Goal: Register for event/course

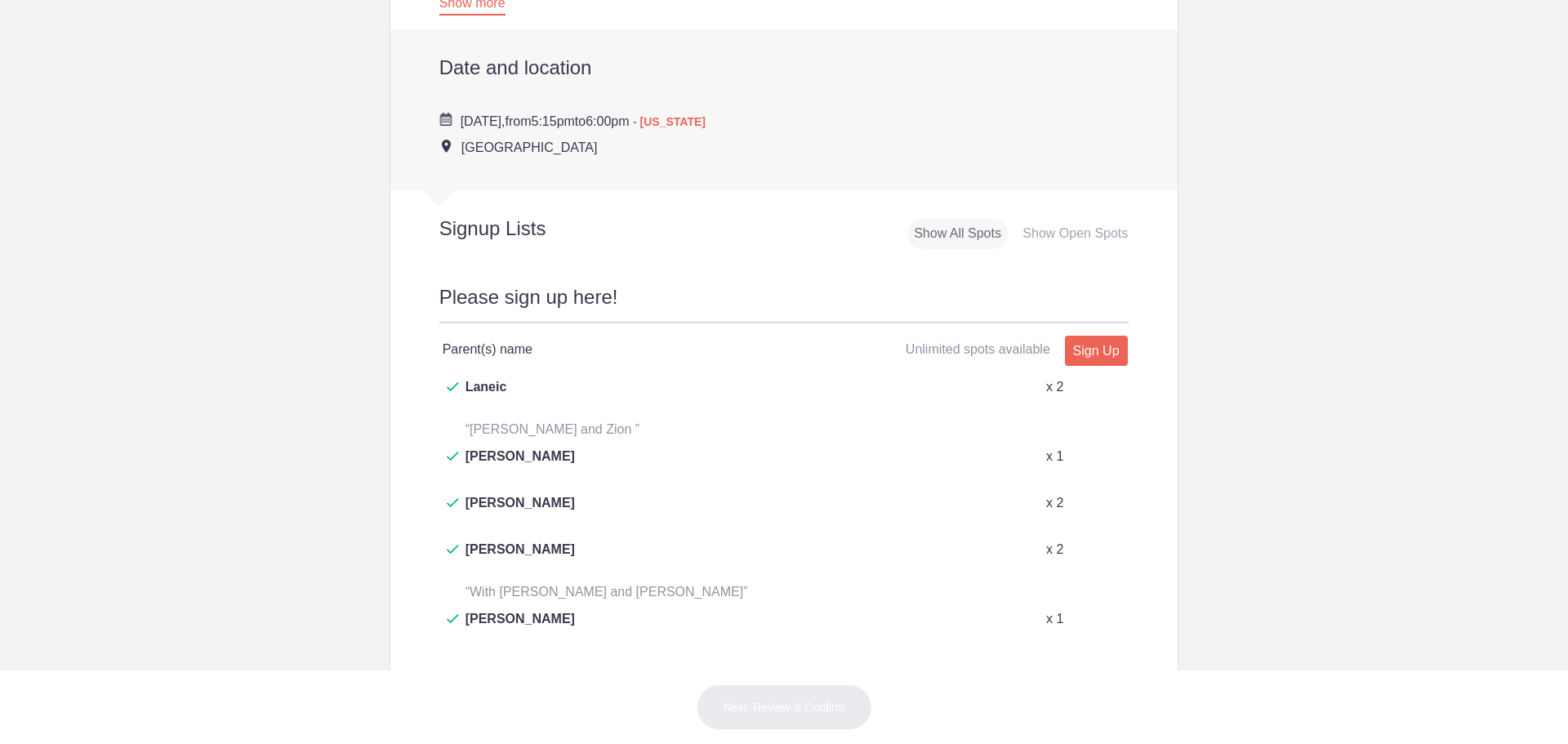
scroll to position [571, 0]
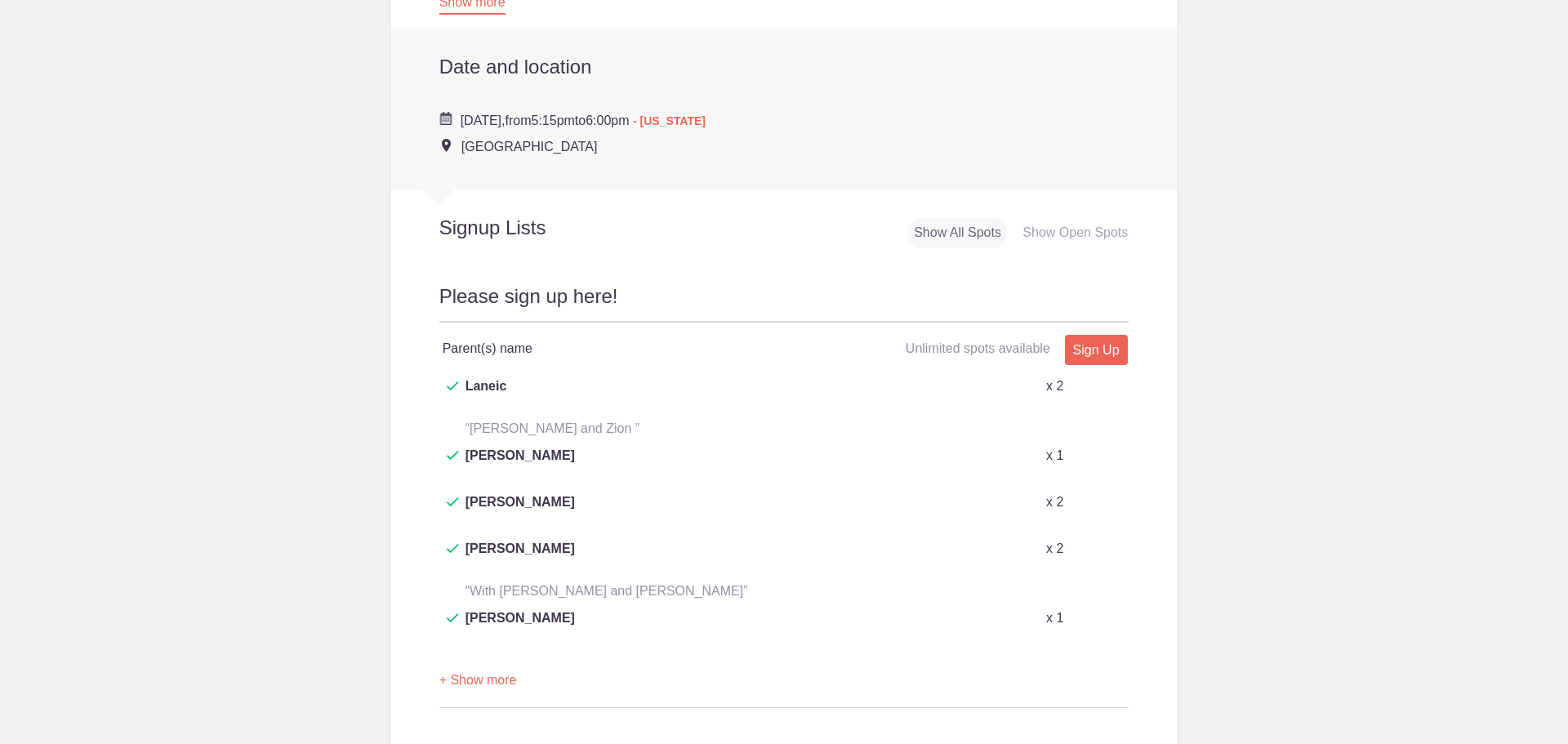
click at [483, 654] on button "+ Show more" at bounding box center [478, 680] width 78 height 52
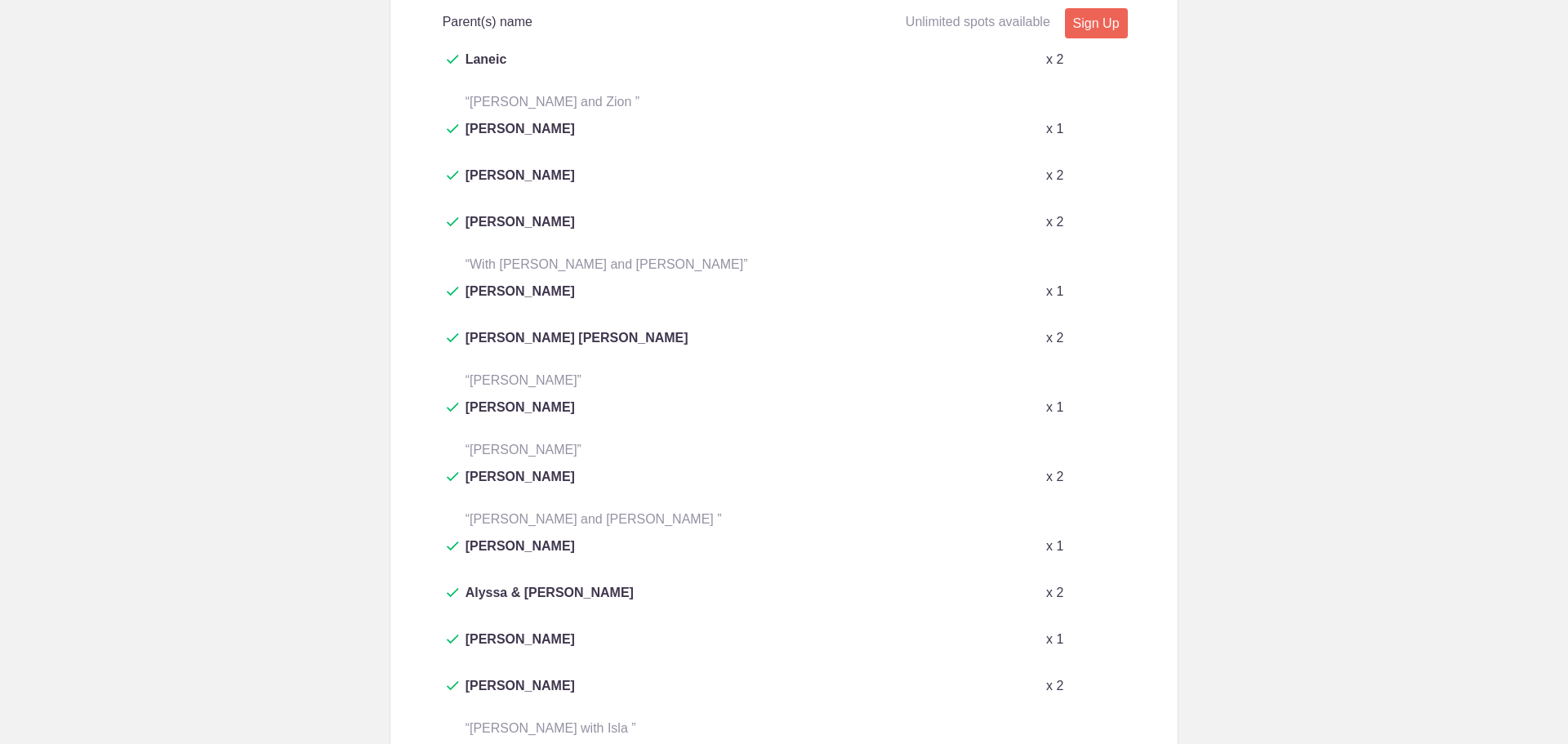
scroll to position [816, 0]
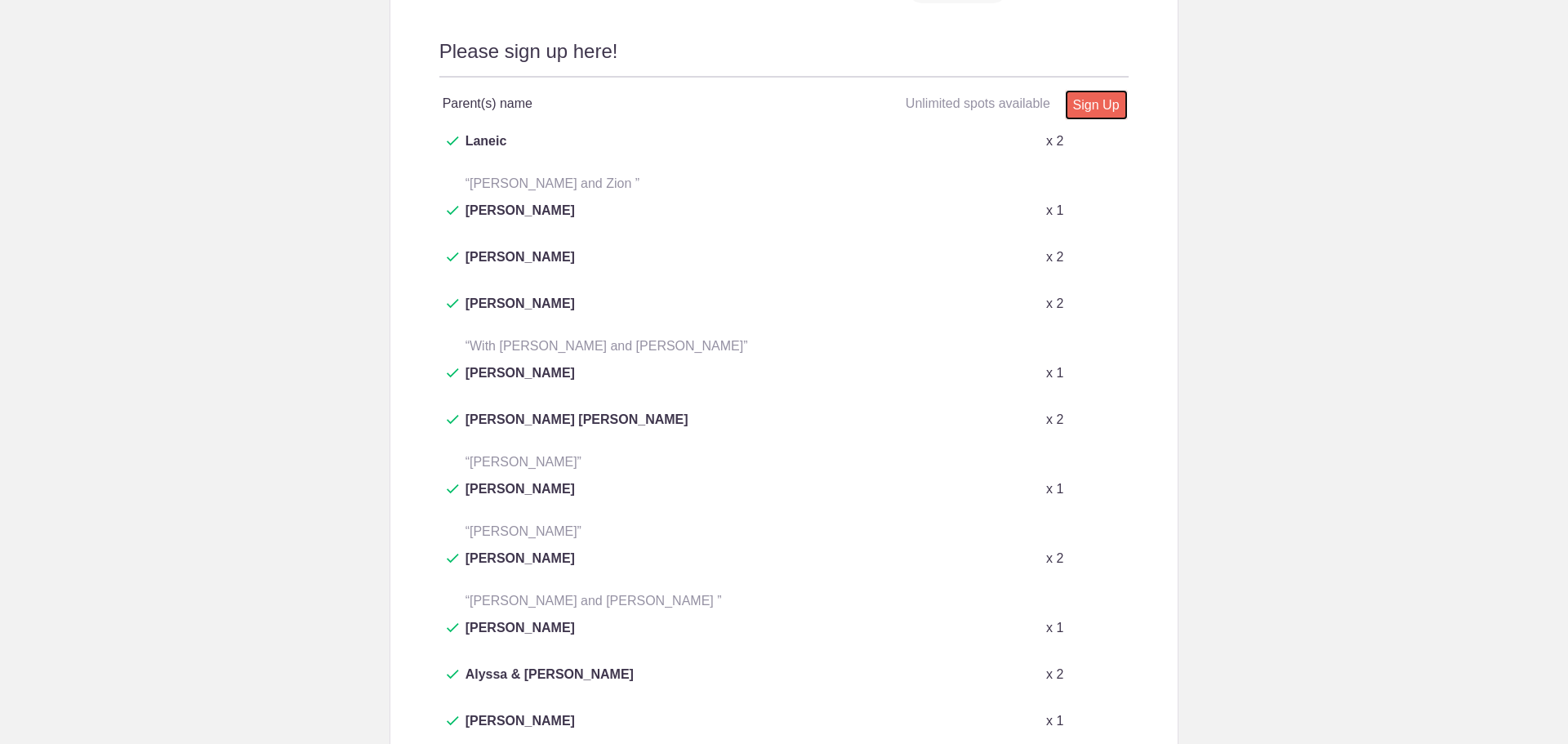
click at [1100, 108] on link "Sign Up" at bounding box center [1095, 104] width 62 height 30
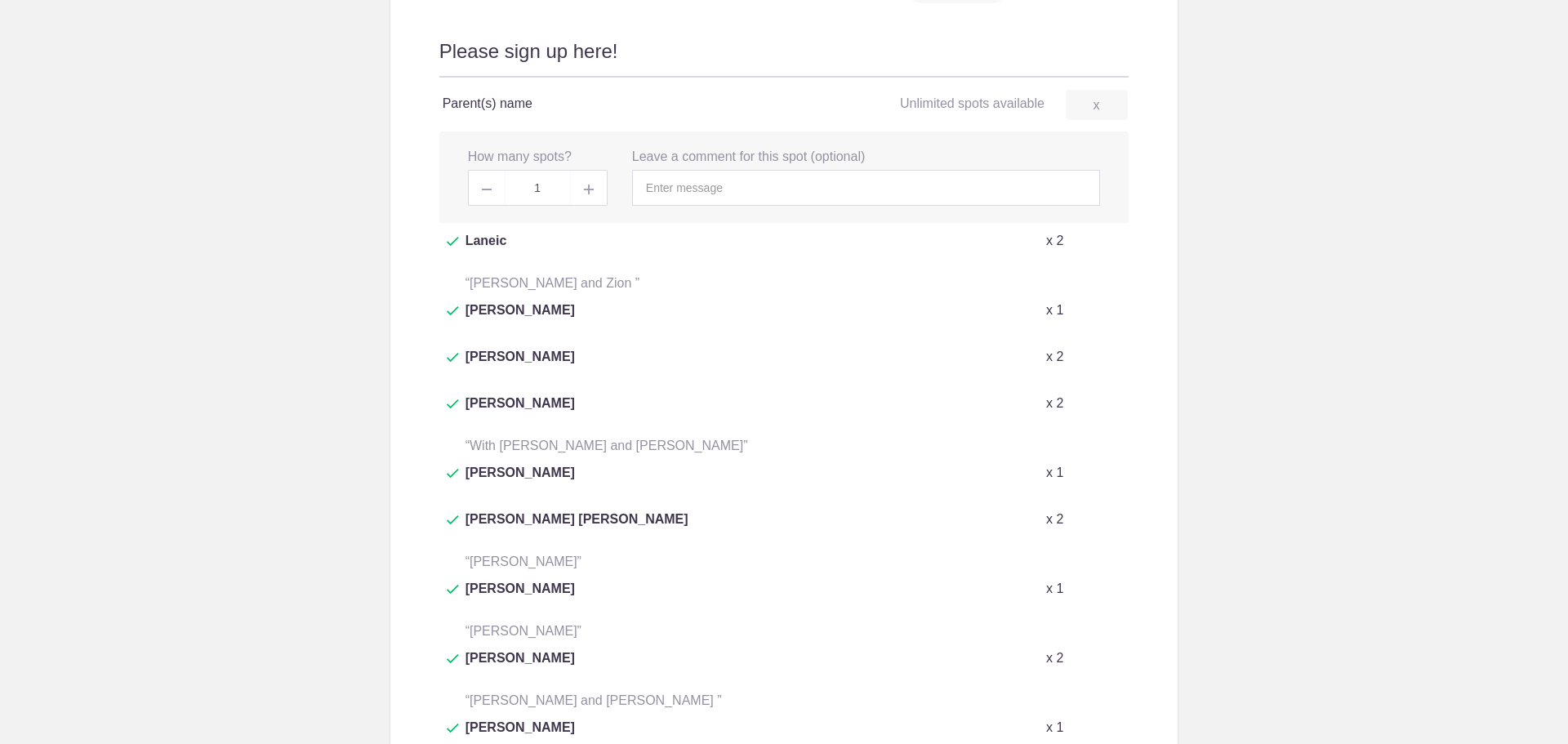
click at [584, 188] on img at bounding box center [588, 189] width 10 height 10
type input "3"
click at [695, 188] on input "text" at bounding box center [865, 188] width 468 height 36
type input "[PERSON_NAME] and [PERSON_NAME] with [PERSON_NAME] in childcare"
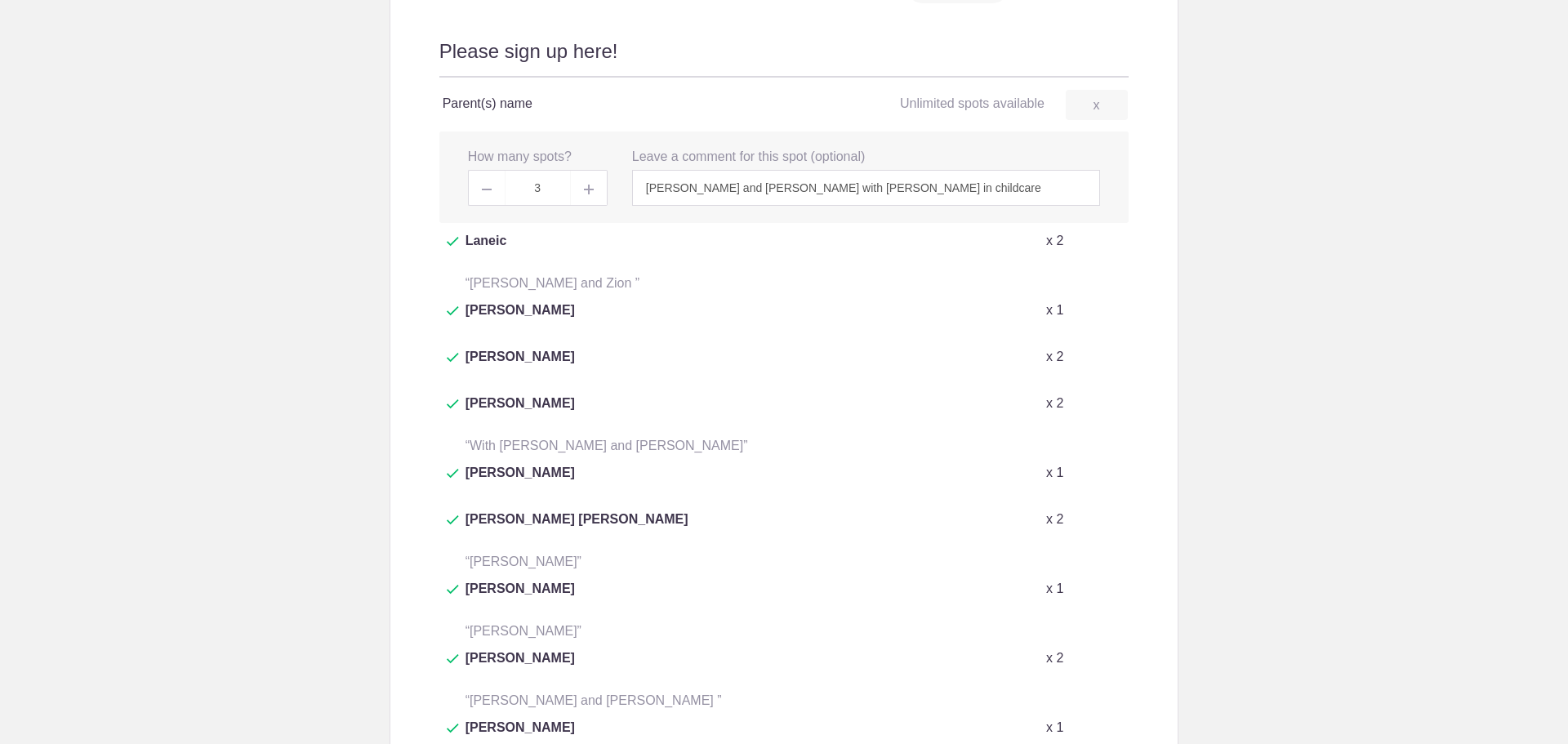
click at [1104, 246] on div "x 2" at bounding box center [990, 242] width 276 height 23
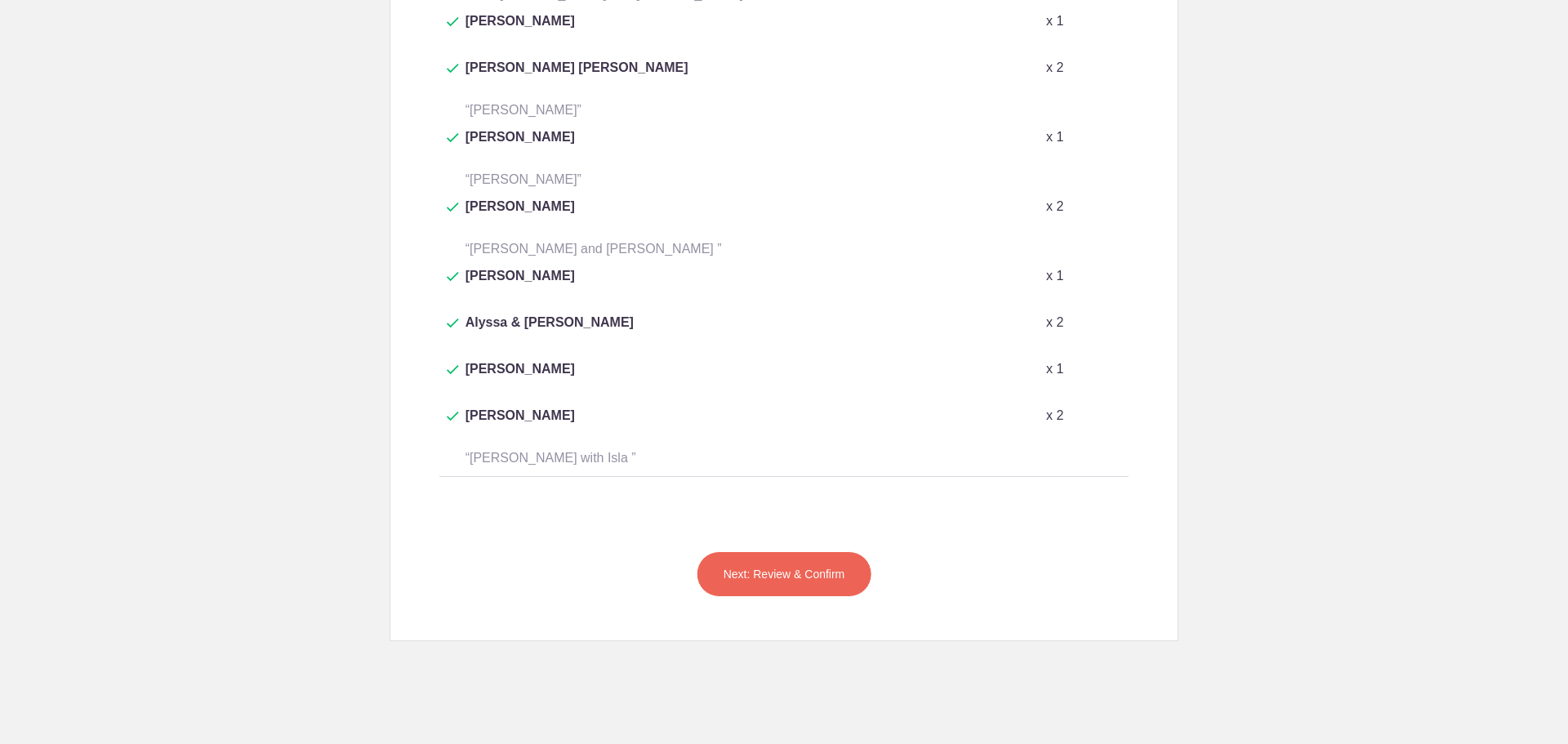
scroll to position [1285, 0]
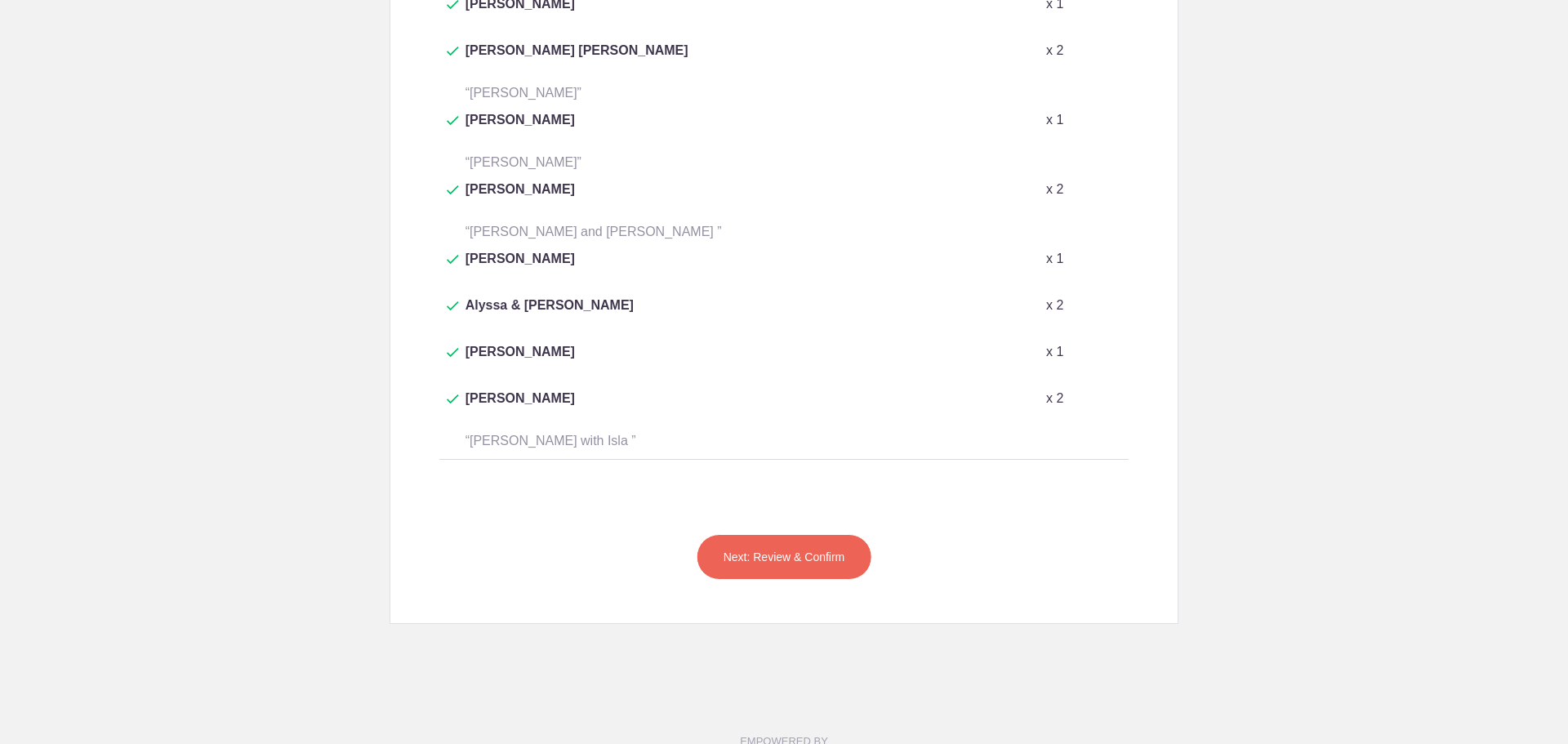
click at [792, 534] on button "Next: Review & Confirm" at bounding box center [784, 557] width 176 height 46
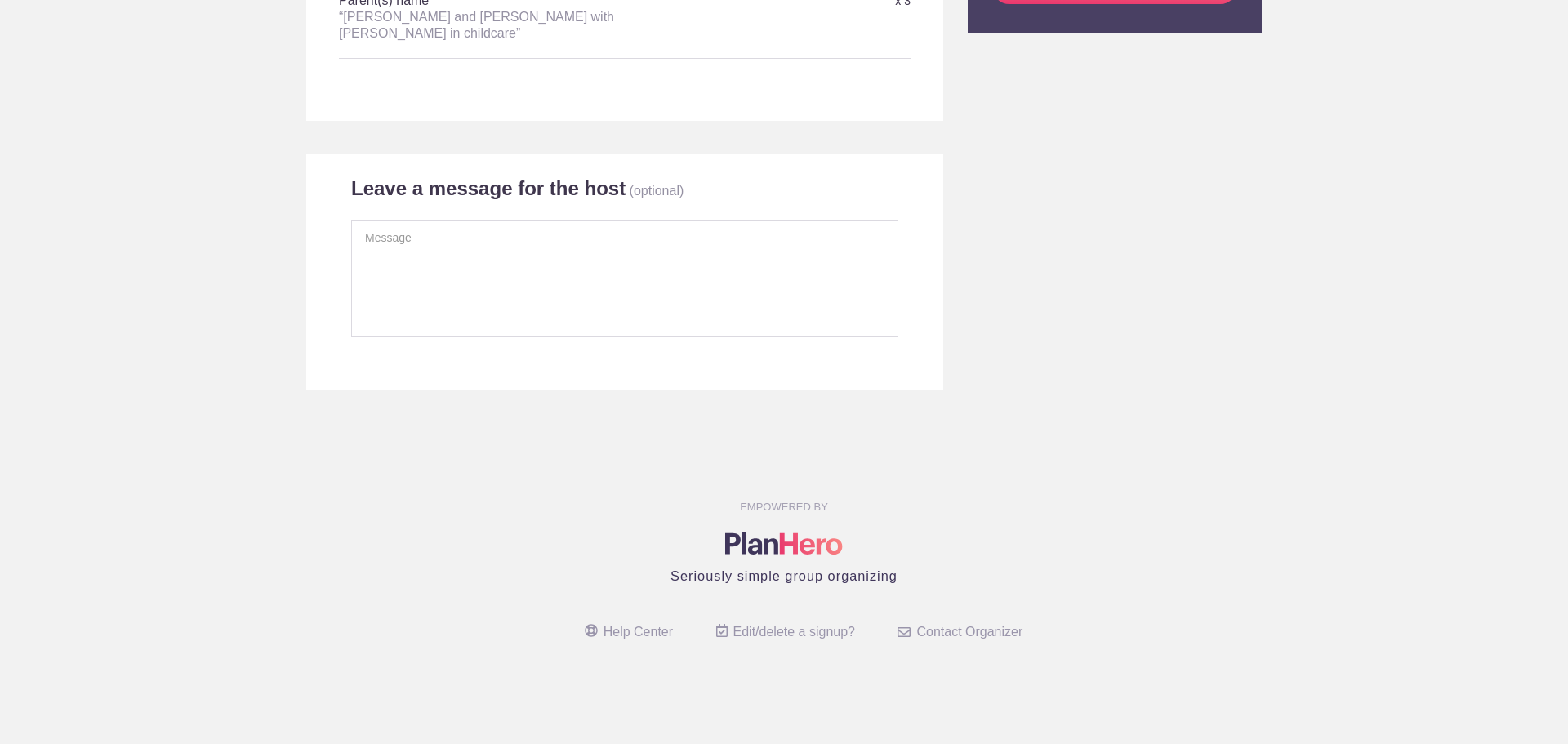
scroll to position [257, 0]
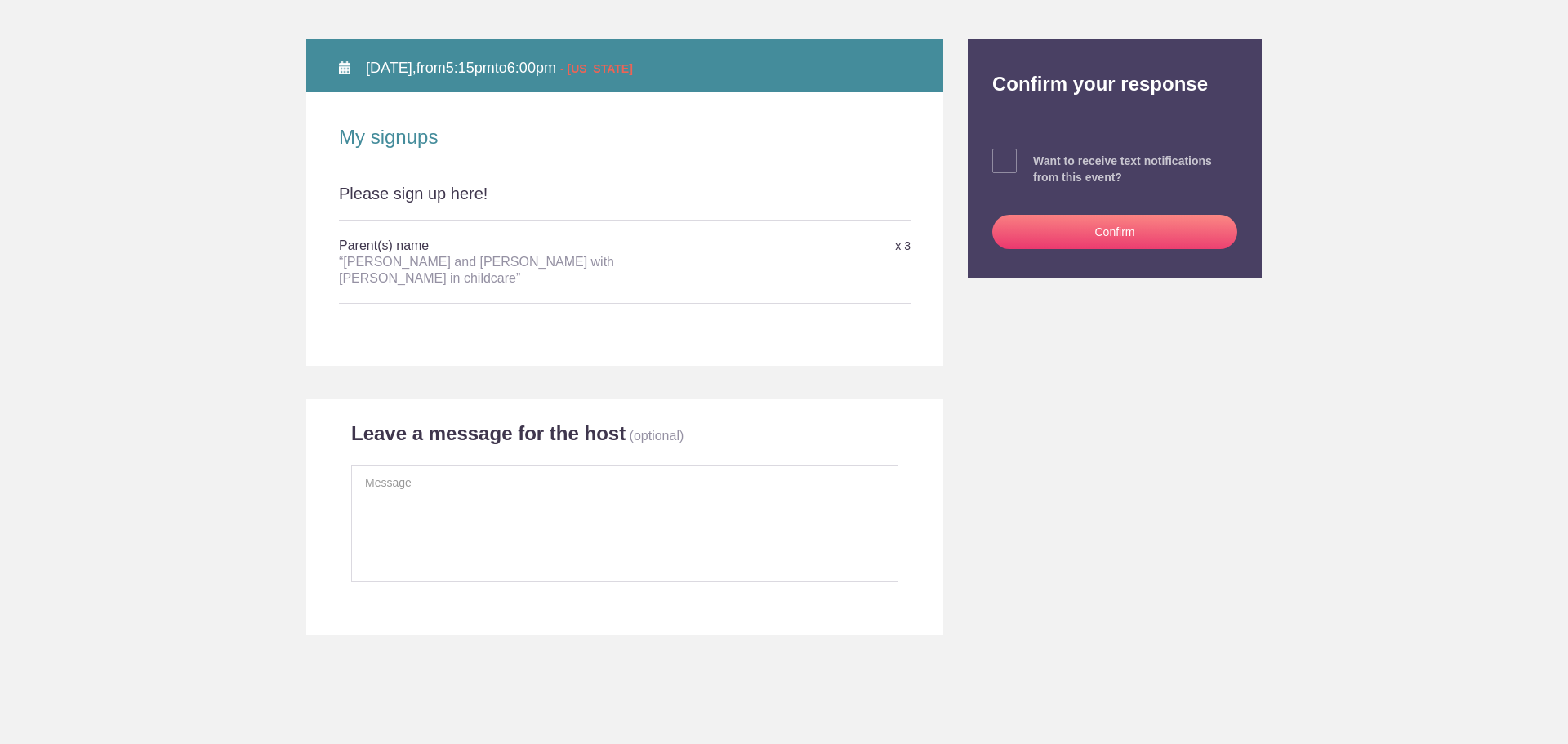
click at [1086, 232] on button "Confirm" at bounding box center [1114, 232] width 245 height 34
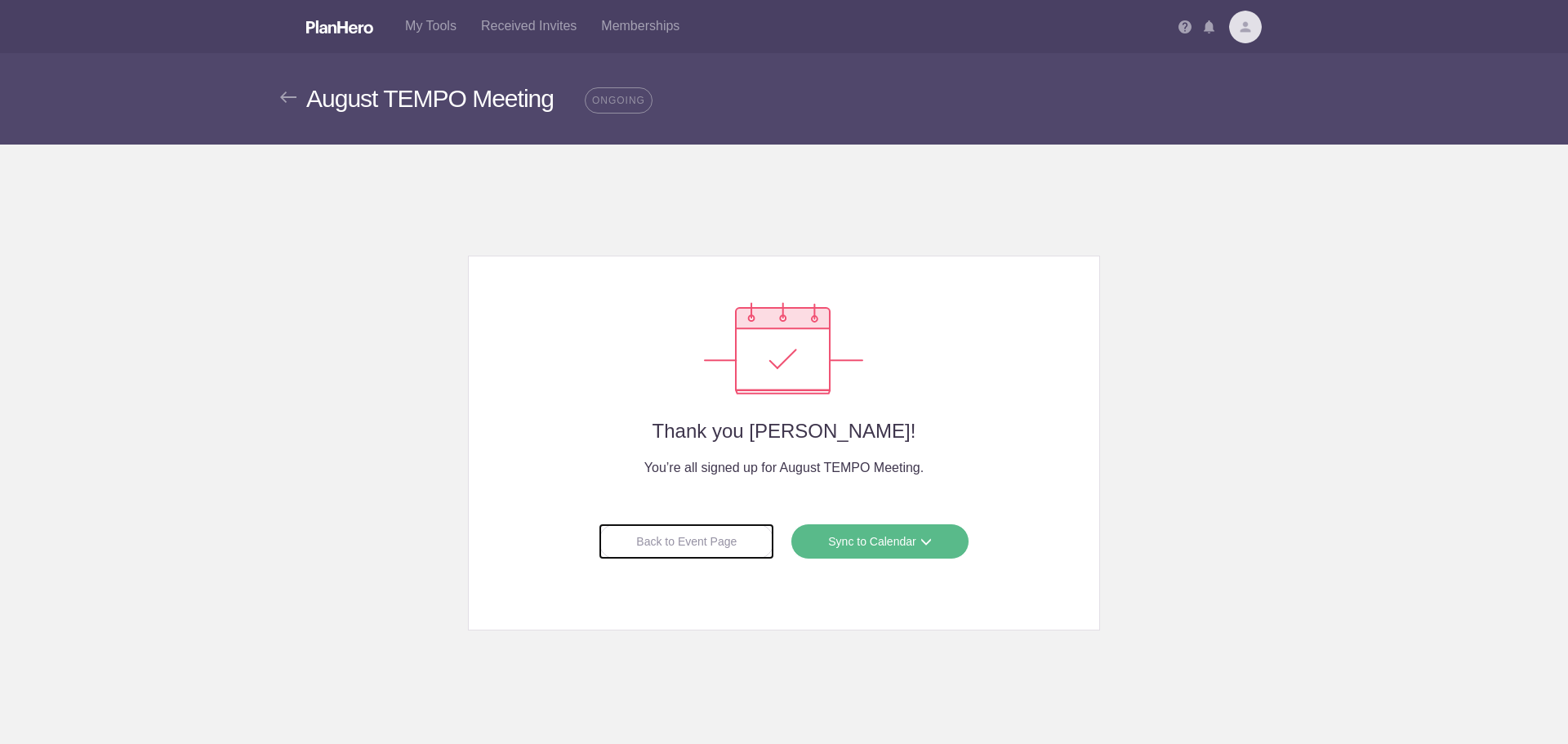
click at [710, 539] on div "Back to Event Page" at bounding box center [686, 541] width 176 height 36
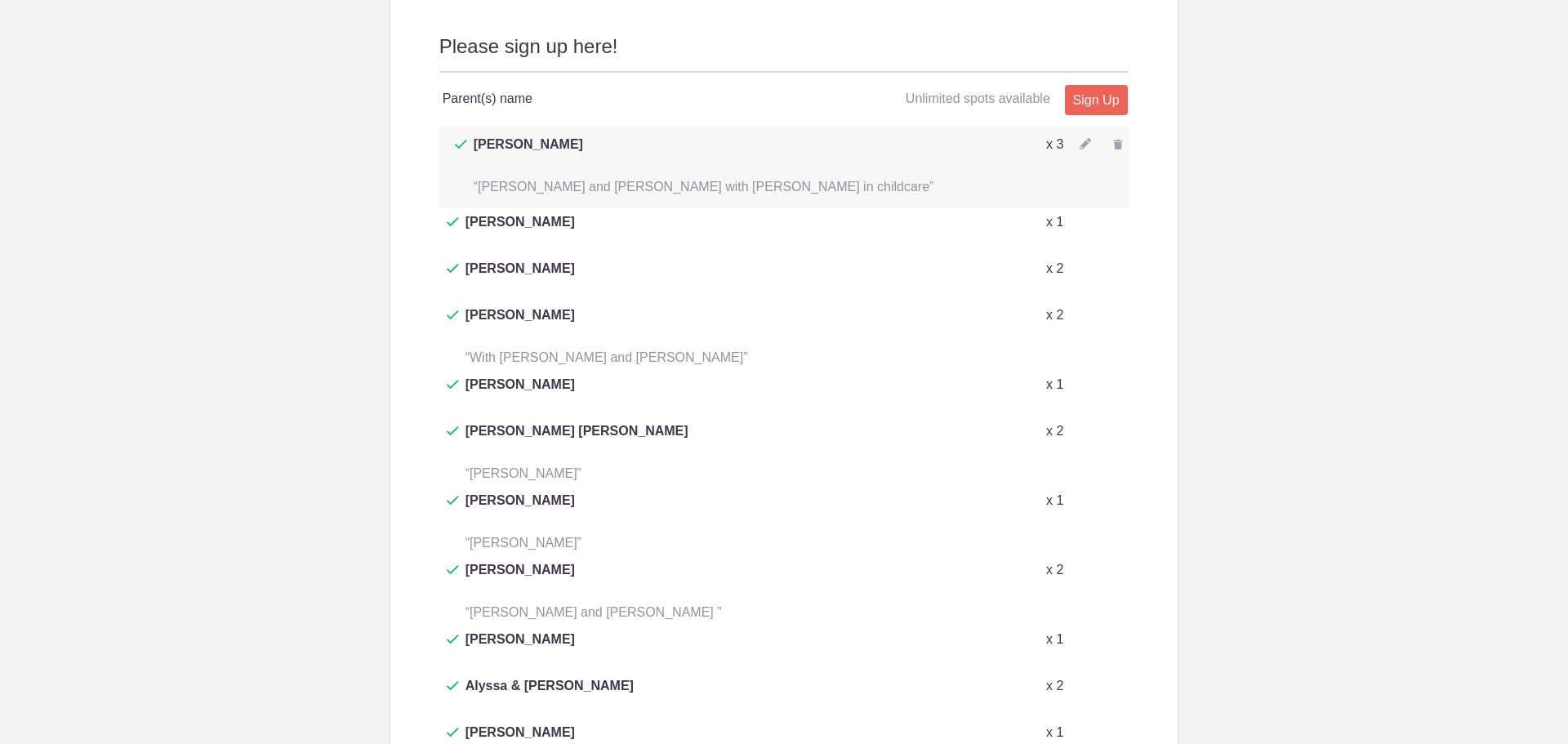
scroll to position [816, 0]
